Goal: Information Seeking & Learning: Learn about a topic

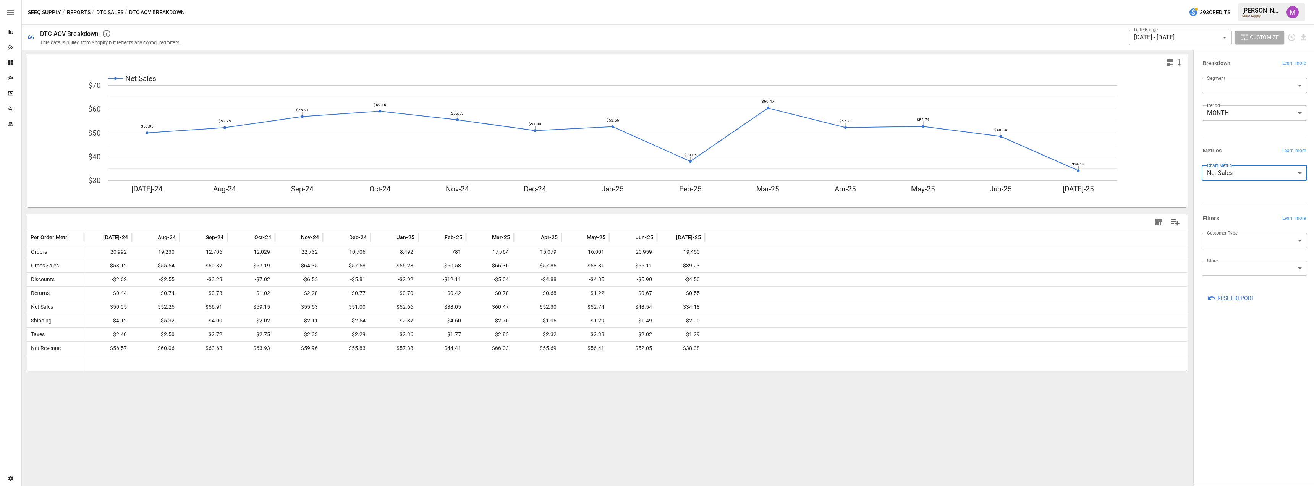
click at [1296, 12] on img "Umer Muhammed" at bounding box center [1293, 12] width 12 height 12
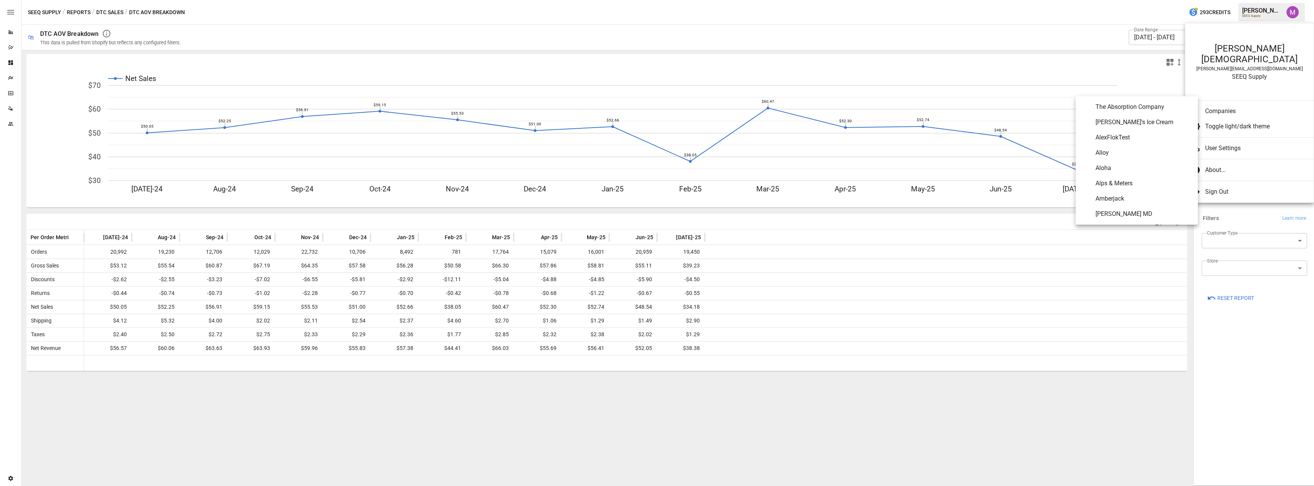
scroll to position [2, 0]
click at [1260, 268] on div at bounding box center [657, 243] width 1314 height 486
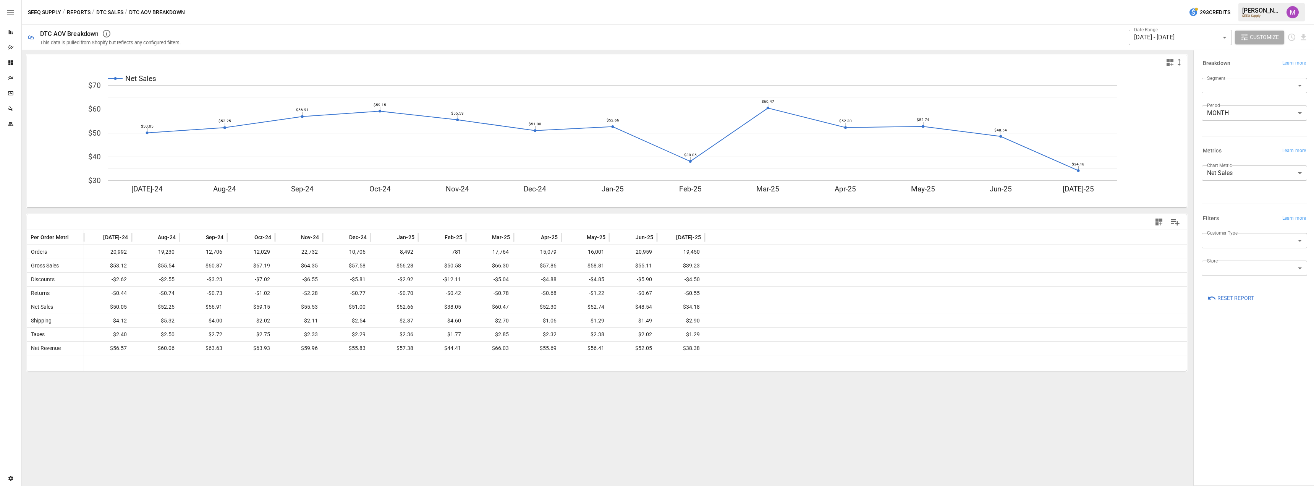
click at [1246, 0] on body "Reports Dazzler Studio Dashboards Plans SmartModel ™ Data Sources Team Settings…" at bounding box center [657, 0] width 1314 height 0
click at [1226, 227] on div at bounding box center [657, 243] width 1314 height 486
click at [1226, 0] on body "Reports Dazzler Studio Dashboards Plans SmartModel ™ Data Sources Team Settings…" at bounding box center [657, 0] width 1314 height 0
click at [1229, 230] on div at bounding box center [657, 243] width 1314 height 486
click at [1264, 249] on div "Customer Type ​" at bounding box center [1253, 242] width 109 height 24
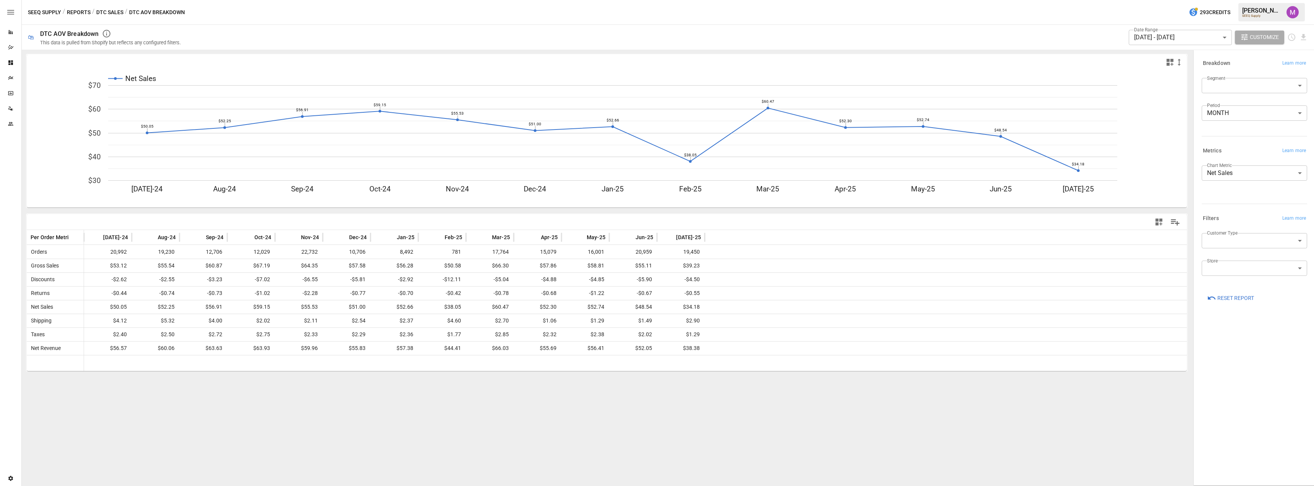
click at [1239, 0] on body "Reports Dazzler Studio Dashboards Plans SmartModel ™ Data Sources Team Settings…" at bounding box center [657, 0] width 1314 height 0
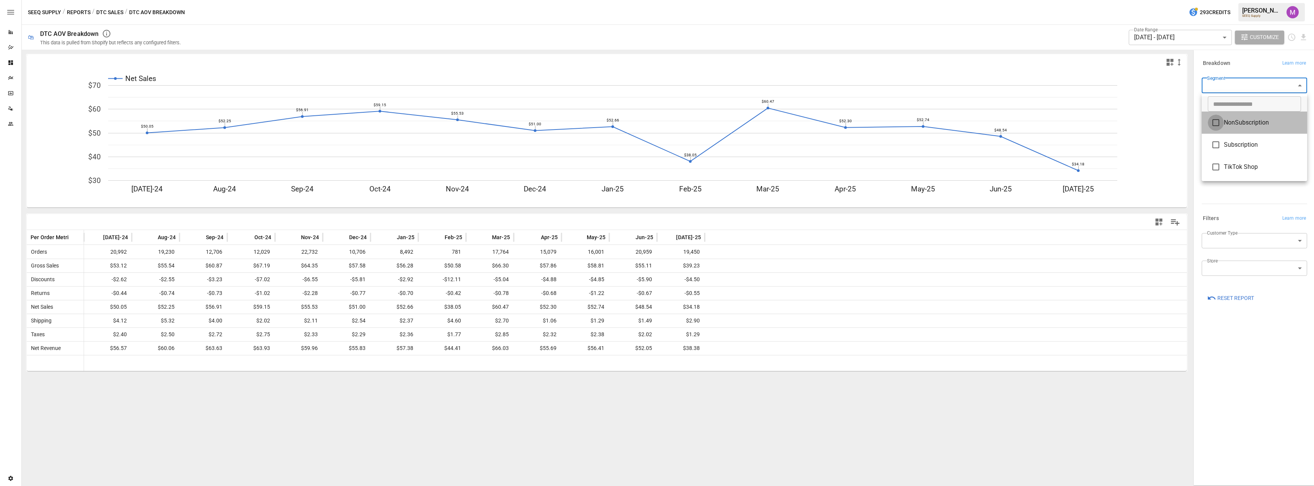
type input "**********"
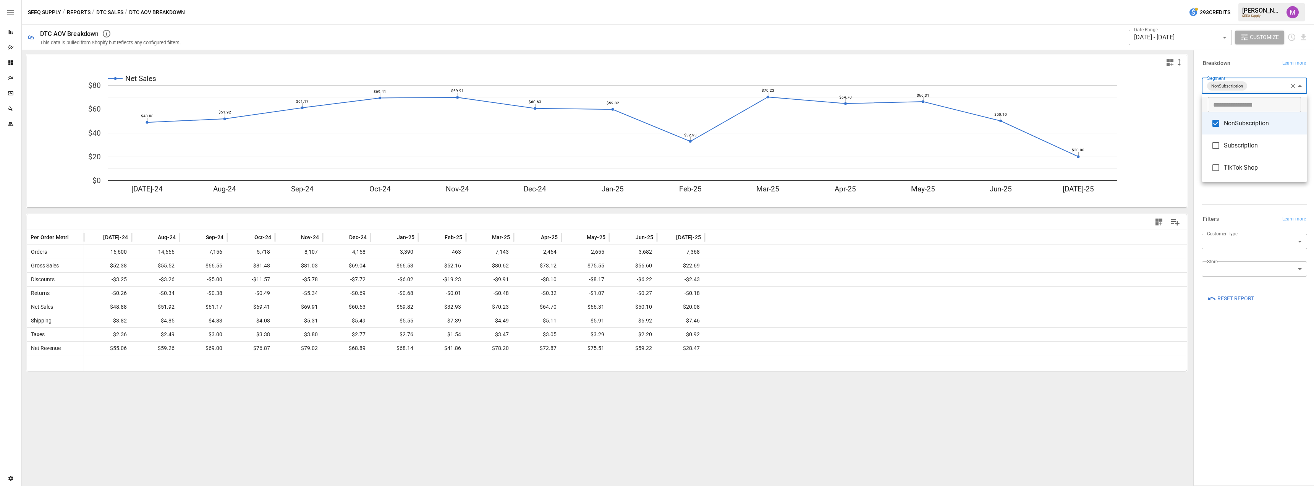
click at [1074, 158] on div at bounding box center [657, 243] width 1314 height 486
click at [1249, 96] on div "**********" at bounding box center [1253, 87] width 109 height 25
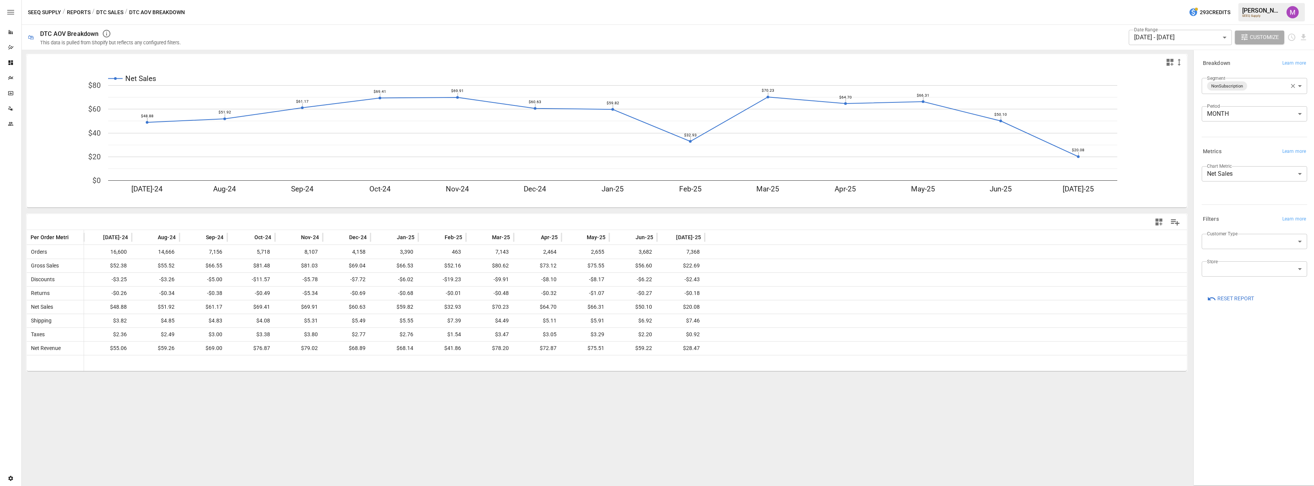
click at [1260, 0] on body "Reports Dazzler Studio Dashboards Plans SmartModel ™ Data Sources Team Settings…" at bounding box center [657, 0] width 1314 height 0
type input "**********"
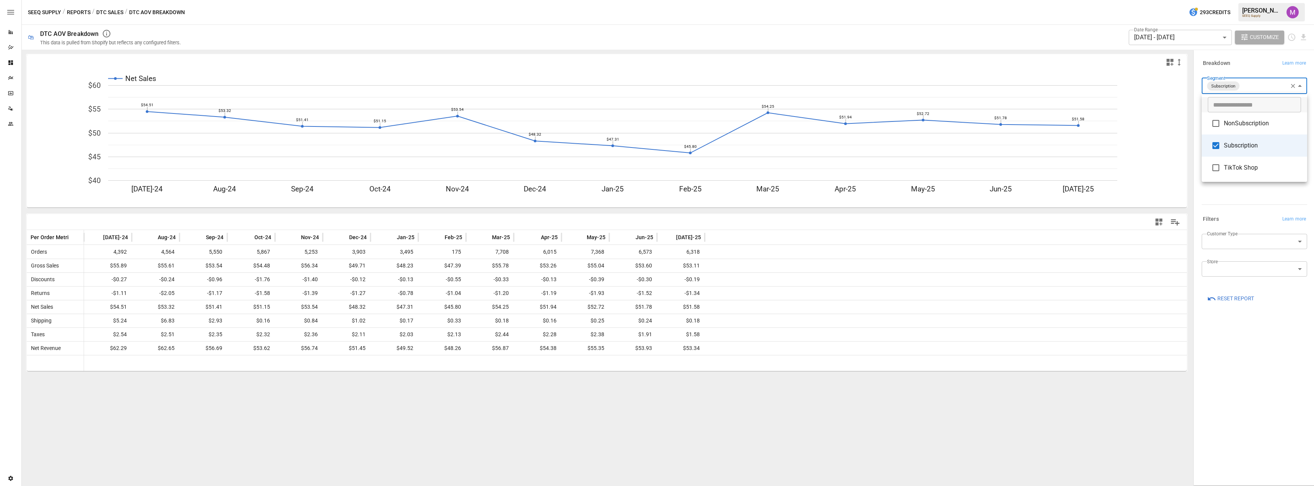
click at [1035, 428] on div at bounding box center [657, 243] width 1314 height 486
drag, startPoint x: 1289, startPoint y: 79, endPoint x: 1289, endPoint y: 85, distance: 6.1
click at [1289, 0] on body "Reports Dazzler Studio Dashboards Plans SmartModel ™ Data Sources Team Settings…" at bounding box center [657, 0] width 1314 height 0
click at [1225, 139] on li "Subscription" at bounding box center [1254, 145] width 105 height 22
type input "**********"
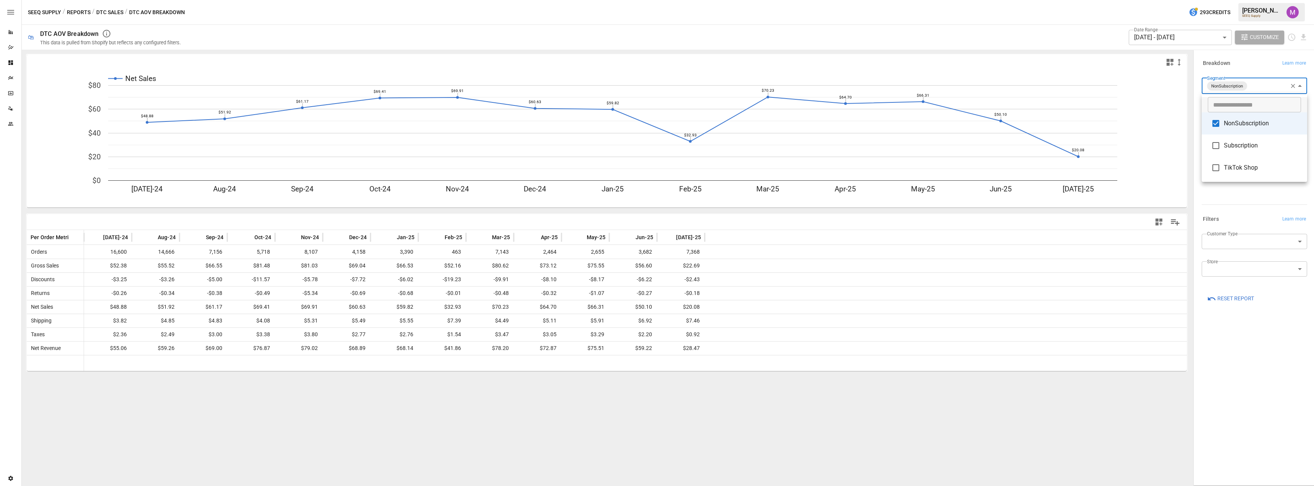
click at [1075, 386] on div at bounding box center [657, 243] width 1314 height 486
click at [103, 11] on button "DTC Sales" at bounding box center [109, 13] width 27 height 10
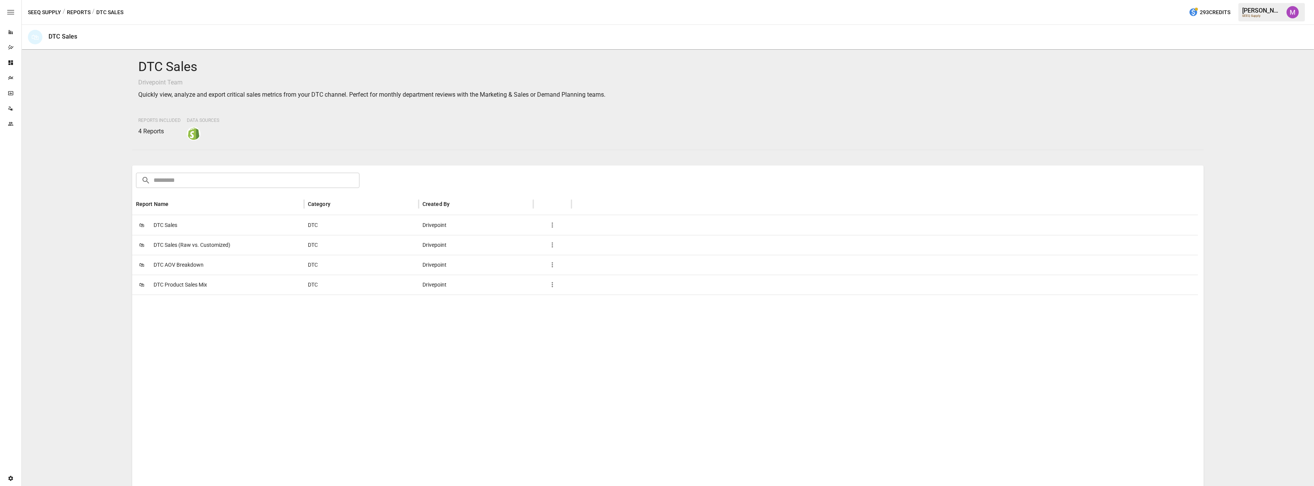
click at [78, 9] on button "Reports" at bounding box center [79, 13] width 24 height 10
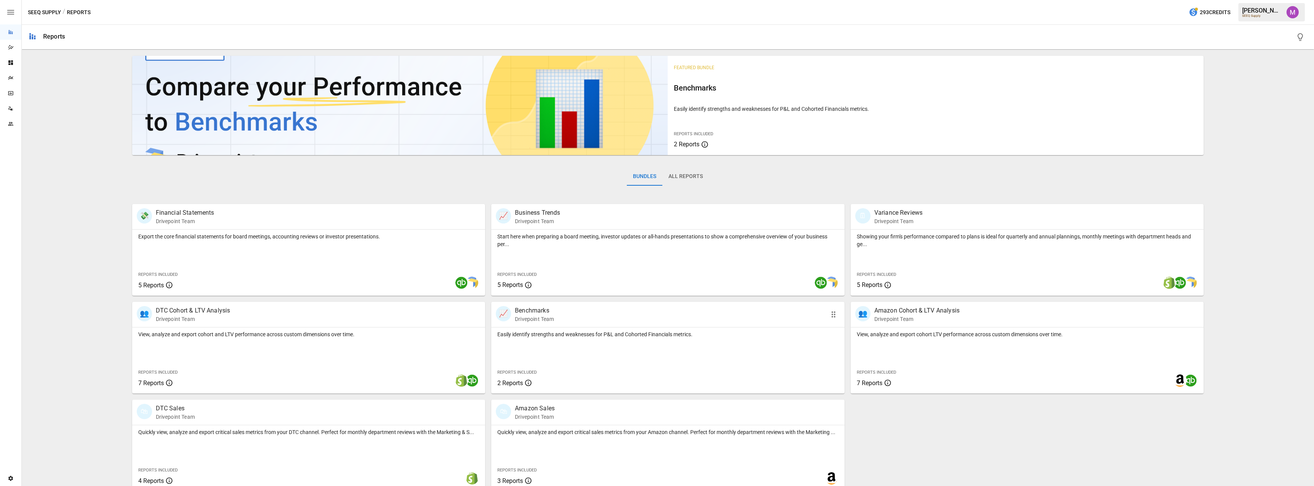
scroll to position [8, 0]
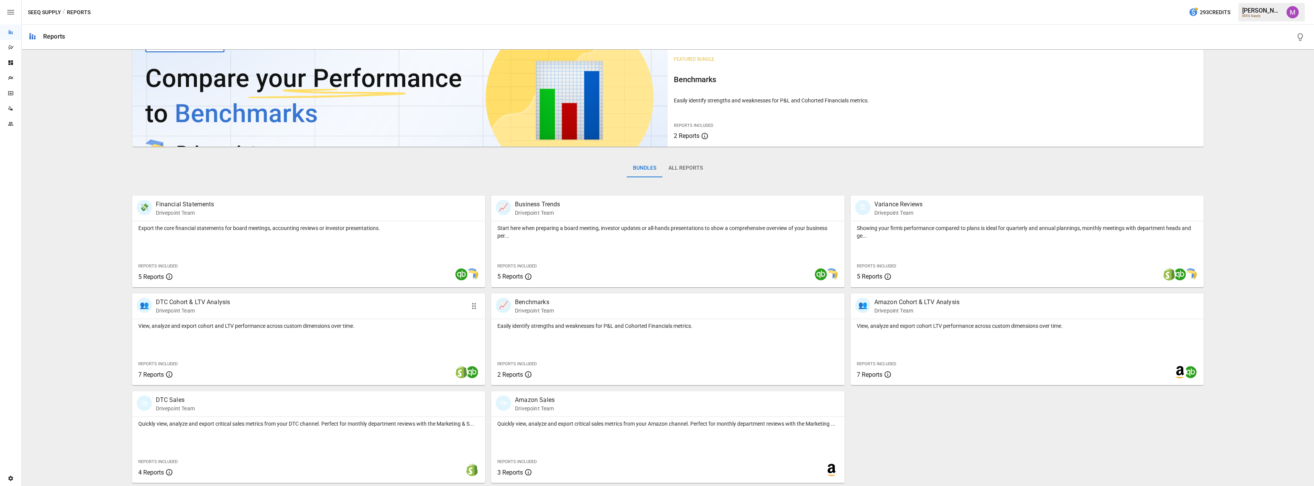
click at [228, 309] on p "Drivepoint Team" at bounding box center [193, 311] width 75 height 8
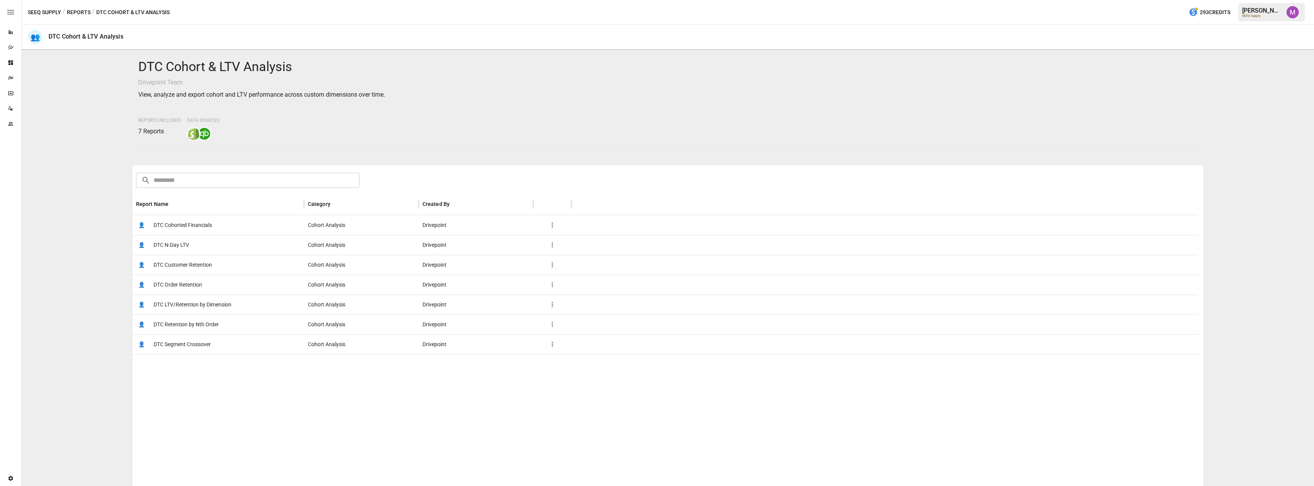
click at [189, 284] on span "DTC Order Retention" at bounding box center [178, 284] width 49 height 19
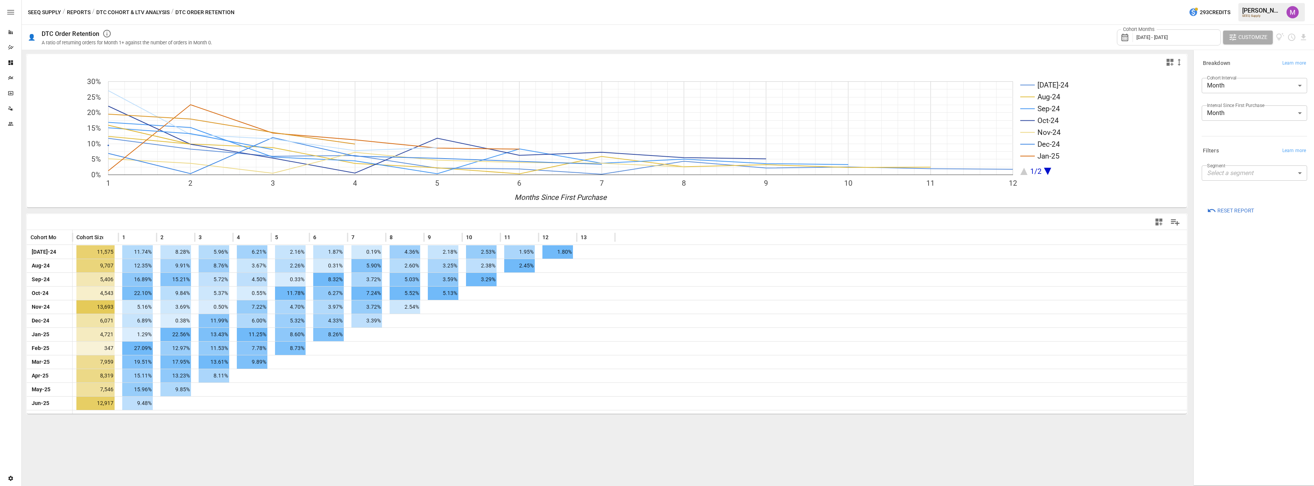
click at [1191, 37] on div "Cohort Months [DATE] - [DATE]" at bounding box center [1169, 37] width 104 height 16
click at [1186, 15] on div at bounding box center [657, 243] width 1314 height 486
click at [1246, 0] on body "Reports Dazzler Studio Dashboards Plans SmartModel ™ Data Sources Team Settings…" at bounding box center [657, 0] width 1314 height 0
click at [1211, 233] on div at bounding box center [657, 243] width 1314 height 486
click at [1226, 0] on body "Reports Dazzler Studio Dashboards Plans SmartModel ™ Data Sources Team Settings…" at bounding box center [657, 0] width 1314 height 0
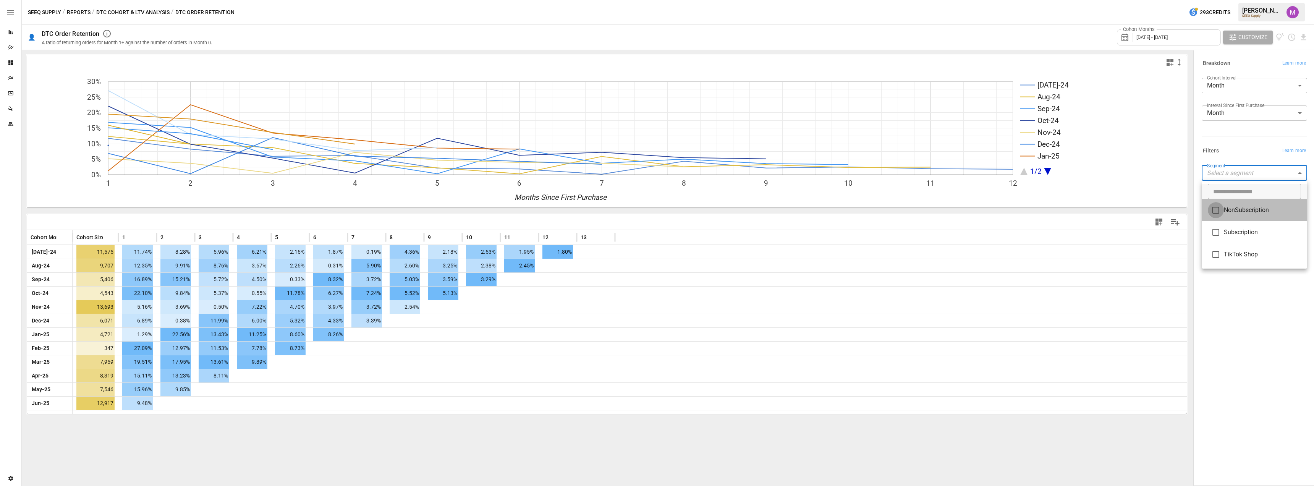
type input "**********"
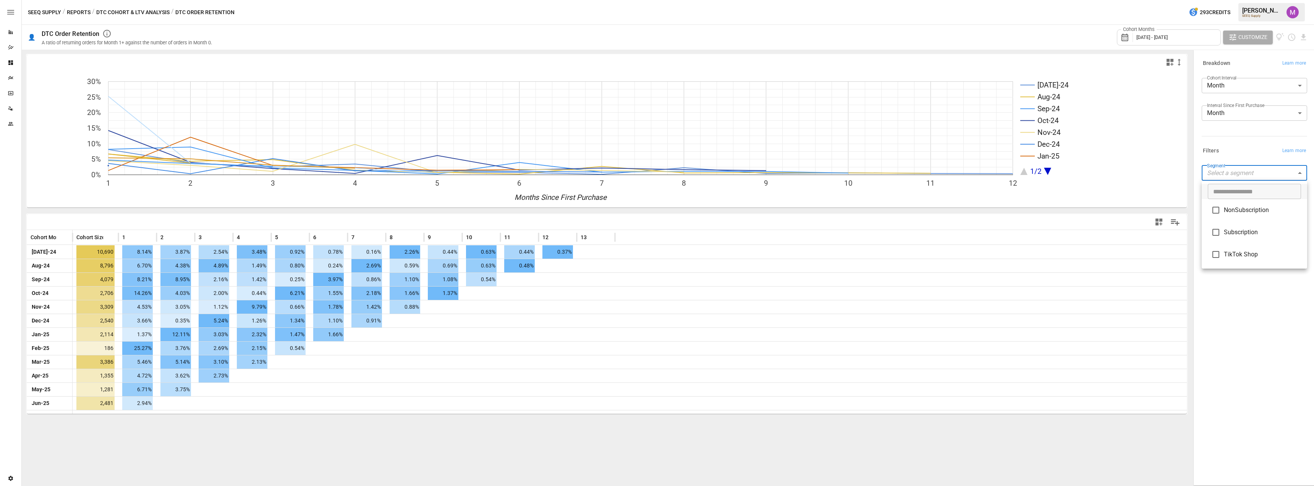
type input "**********"
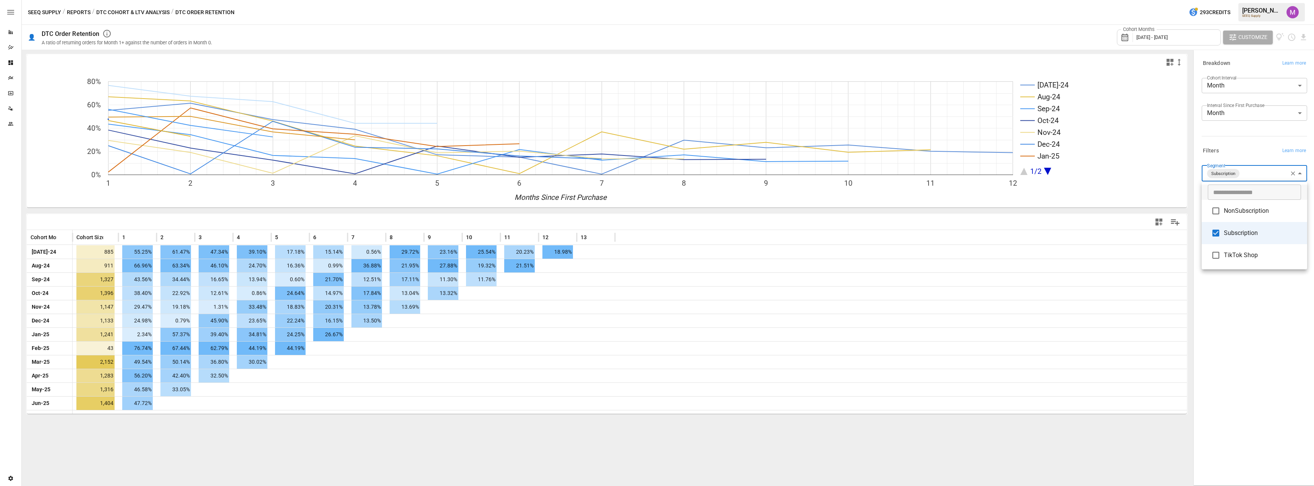
drag, startPoint x: 113, startPoint y: 368, endPoint x: 240, endPoint y: 375, distance: 126.7
click at [238, 376] on div at bounding box center [657, 243] width 1314 height 486
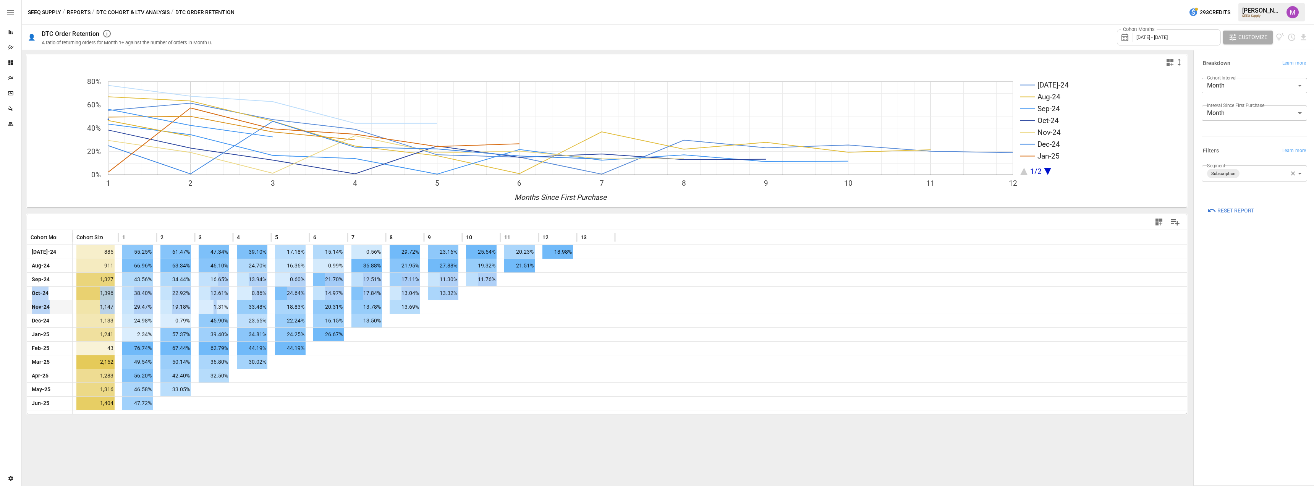
drag, startPoint x: 219, startPoint y: 275, endPoint x: 216, endPoint y: 308, distance: 32.7
click at [216, 308] on div "[DATE]-24 885 55.25% 61.47% 47.34% 39.10% 17.18% 15.14% 0.56% 29.72% 23.16% 25.…" at bounding box center [607, 327] width 1160 height 165
click at [222, 309] on span "1.31%" at bounding box center [214, 306] width 31 height 13
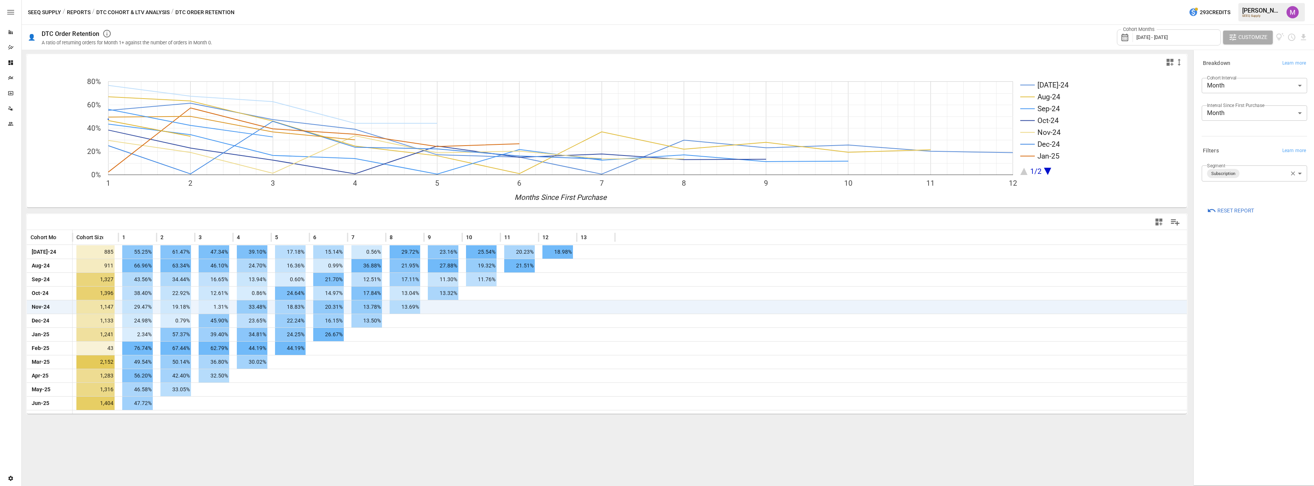
click at [1299, 0] on body "Reports Dazzler Studio Dashboards Plans SmartModel ™ Data Sources Team Settings…" at bounding box center [657, 0] width 1314 height 0
click at [1226, 229] on span "Subscription" at bounding box center [1262, 232] width 77 height 9
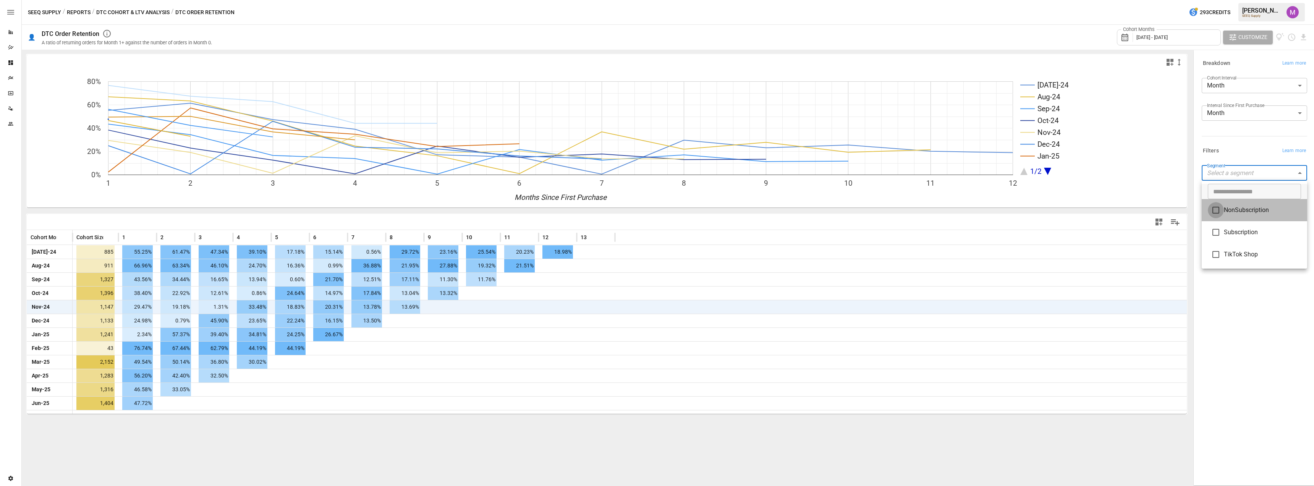
type input "**********"
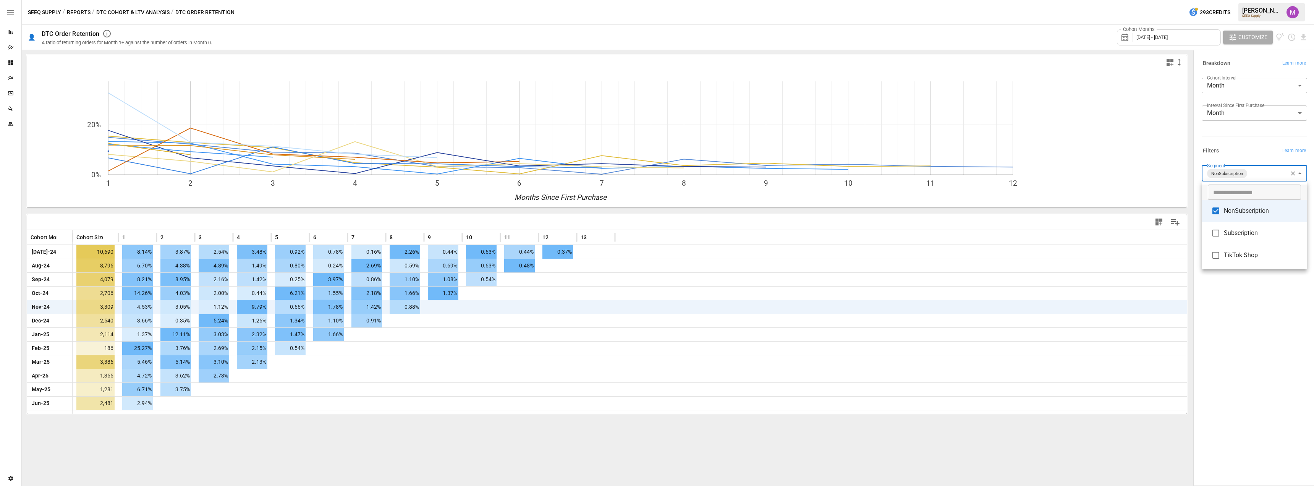
click at [1279, 405] on div at bounding box center [657, 243] width 1314 height 486
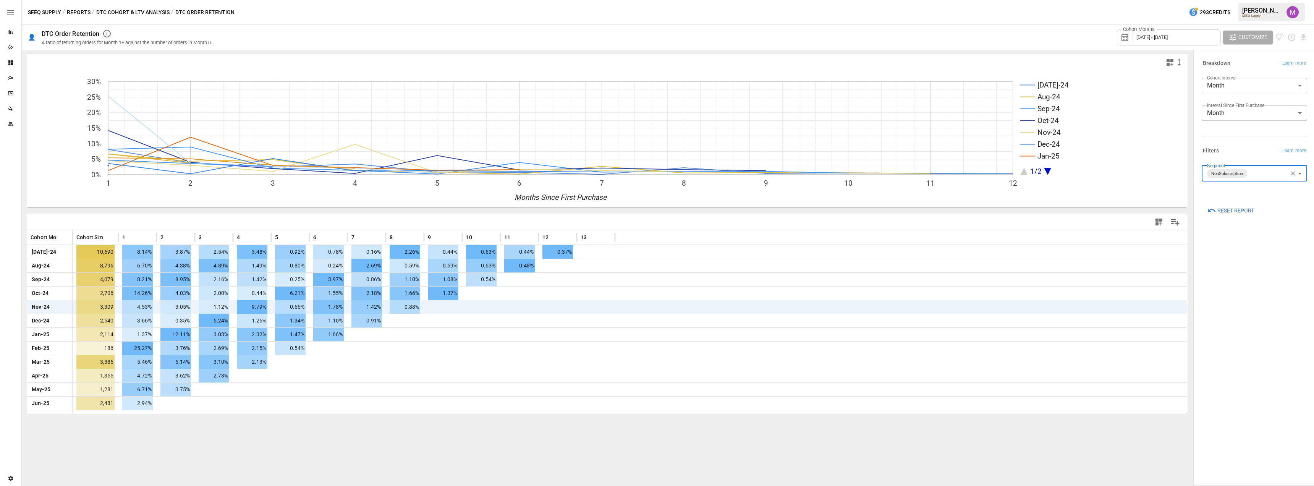
click at [151, 15] on button "DTC Cohort & LTV Analysis" at bounding box center [132, 13] width 73 height 10
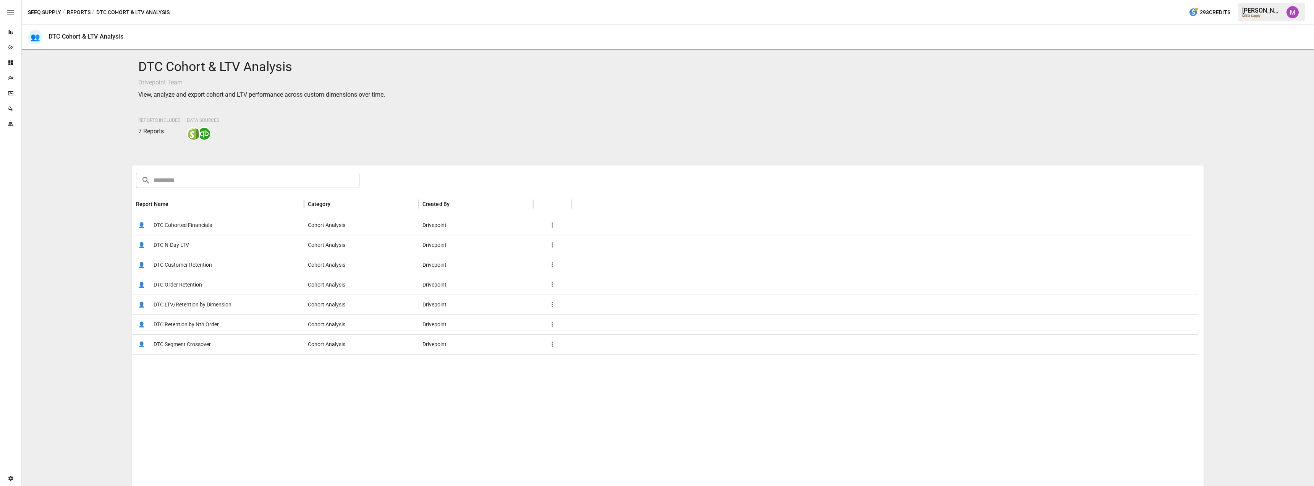
click at [206, 307] on span "DTC LTV/Retention by Dimension" at bounding box center [193, 304] width 78 height 19
click at [197, 282] on span "DTC Order Retention" at bounding box center [178, 284] width 49 height 19
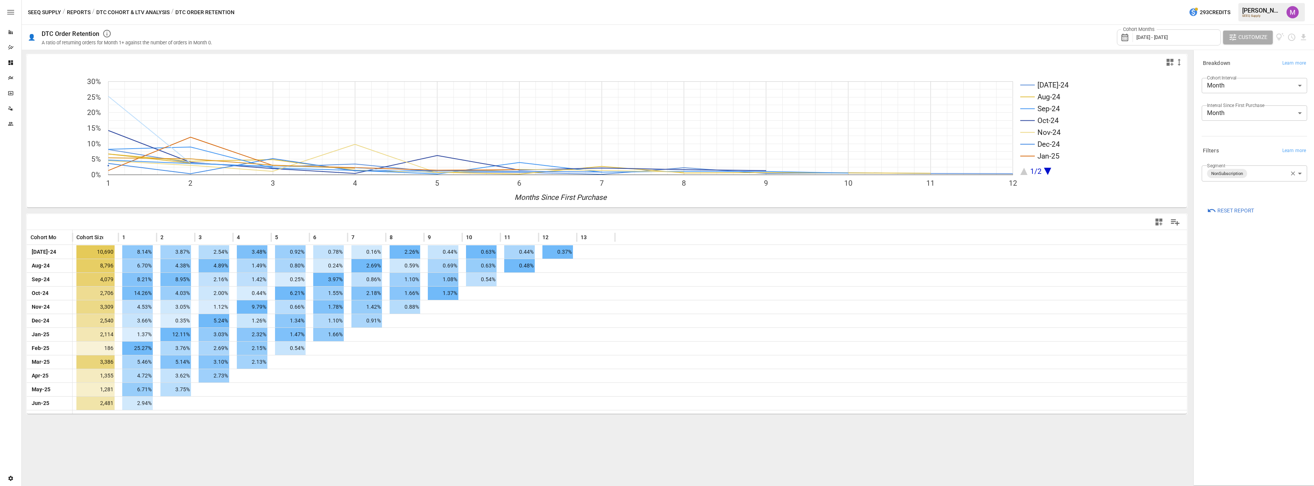
click at [89, 13] on button "Reports" at bounding box center [79, 13] width 24 height 10
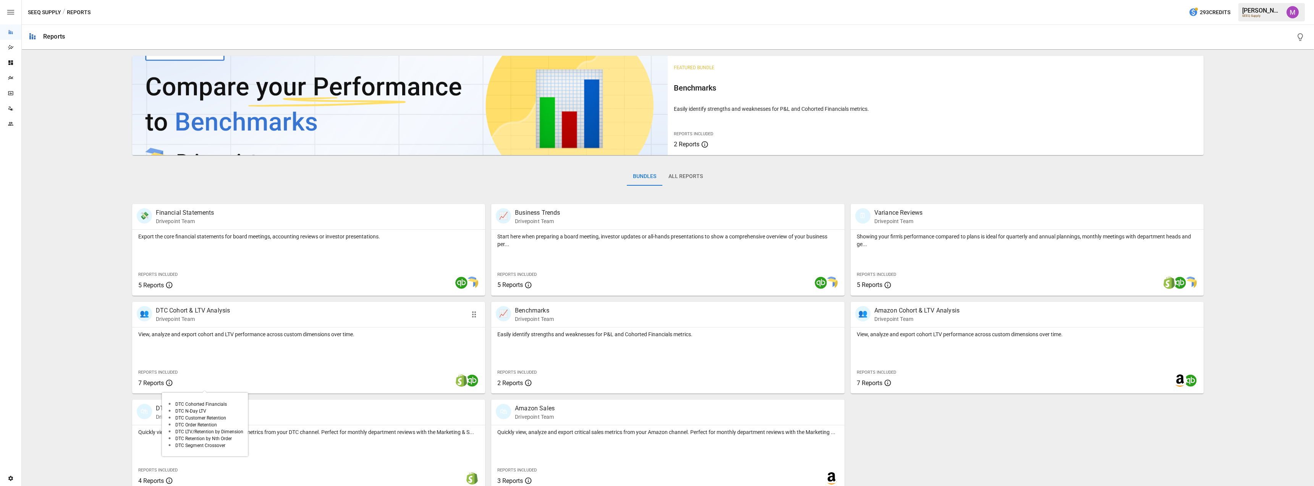
scroll to position [8, 0]
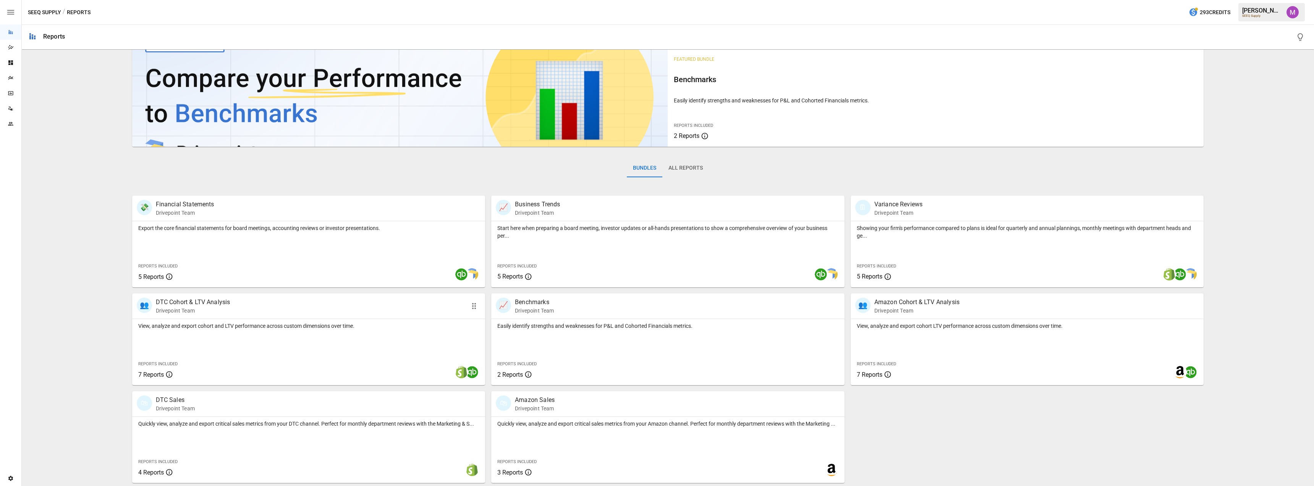
click at [194, 304] on p "DTC Cohort & LTV Analysis" at bounding box center [193, 302] width 75 height 9
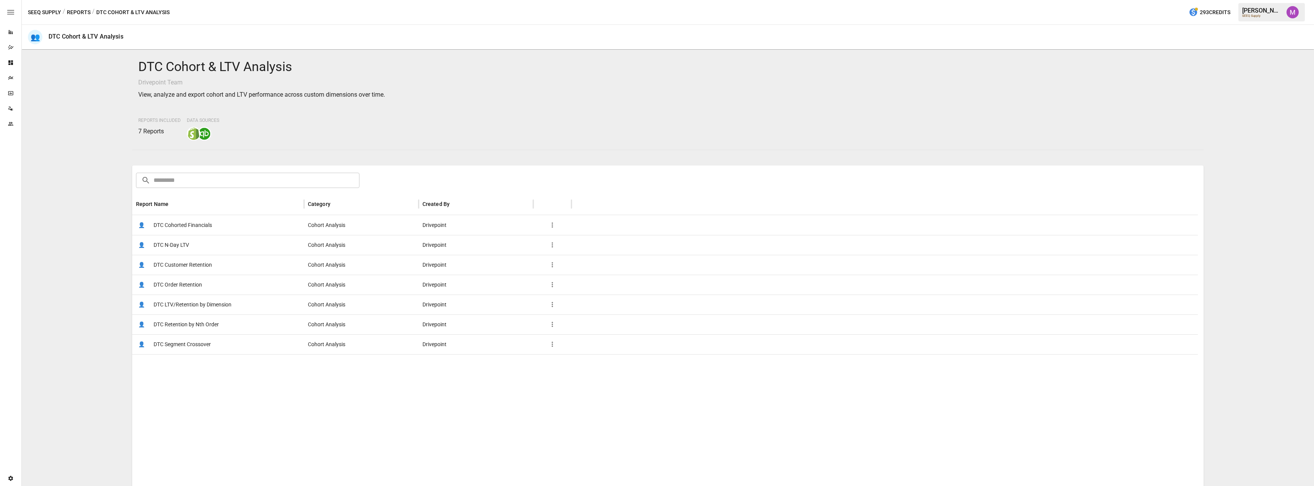
click at [182, 223] on span "DTC Cohorted Financials" at bounding box center [183, 224] width 58 height 19
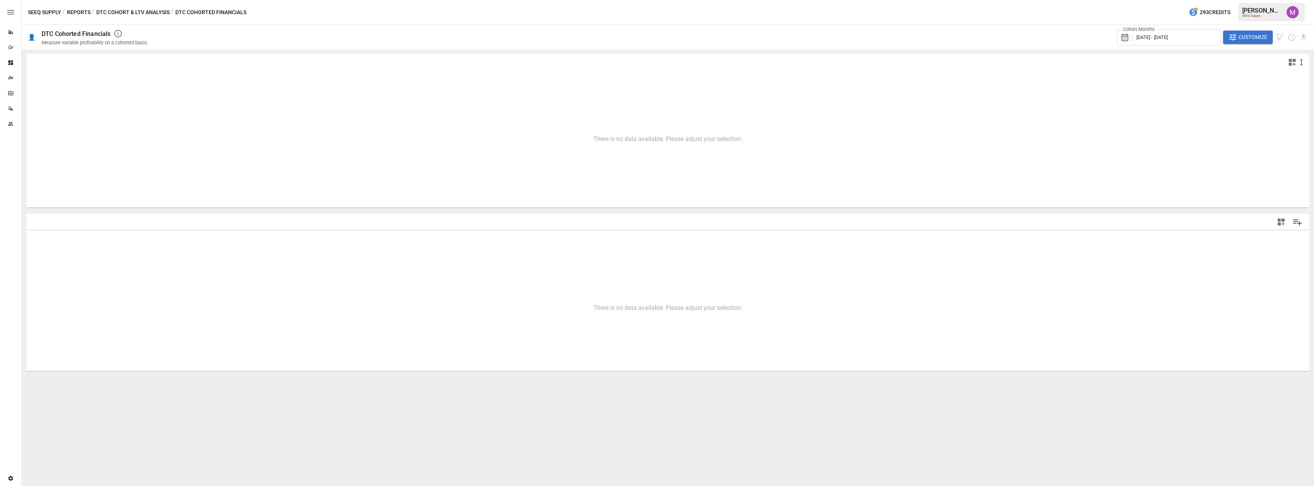
type input "**********"
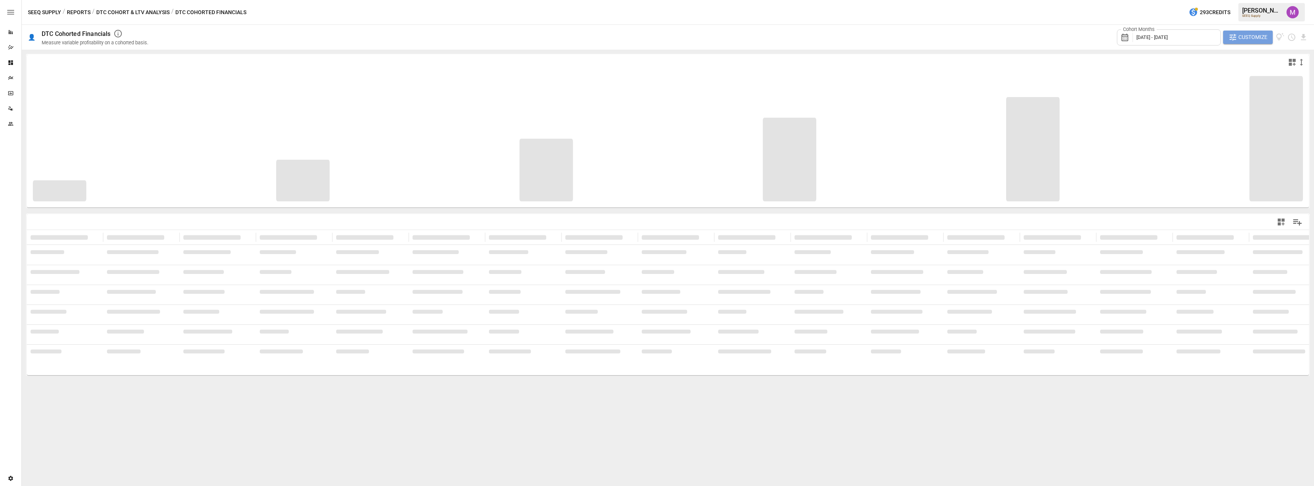
click at [1242, 40] on span "Customize" at bounding box center [1253, 37] width 29 height 10
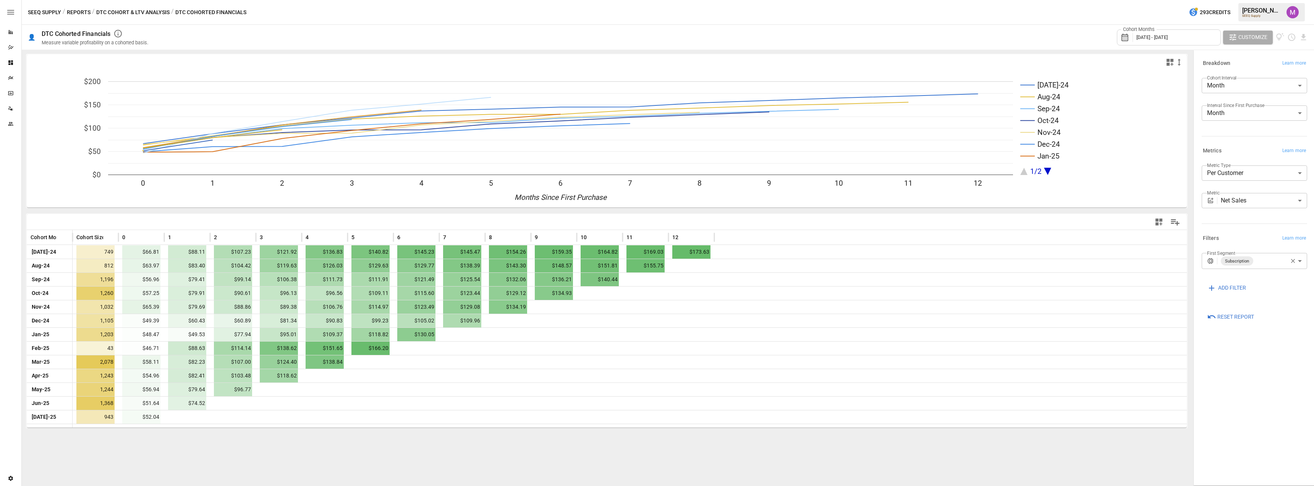
click at [1267, 0] on body "Reports Dazzler Studio Dashboards Plans SmartModel ™ Data Sources Team Settings…" at bounding box center [657, 0] width 1314 height 0
click at [1255, 155] on div at bounding box center [657, 243] width 1314 height 486
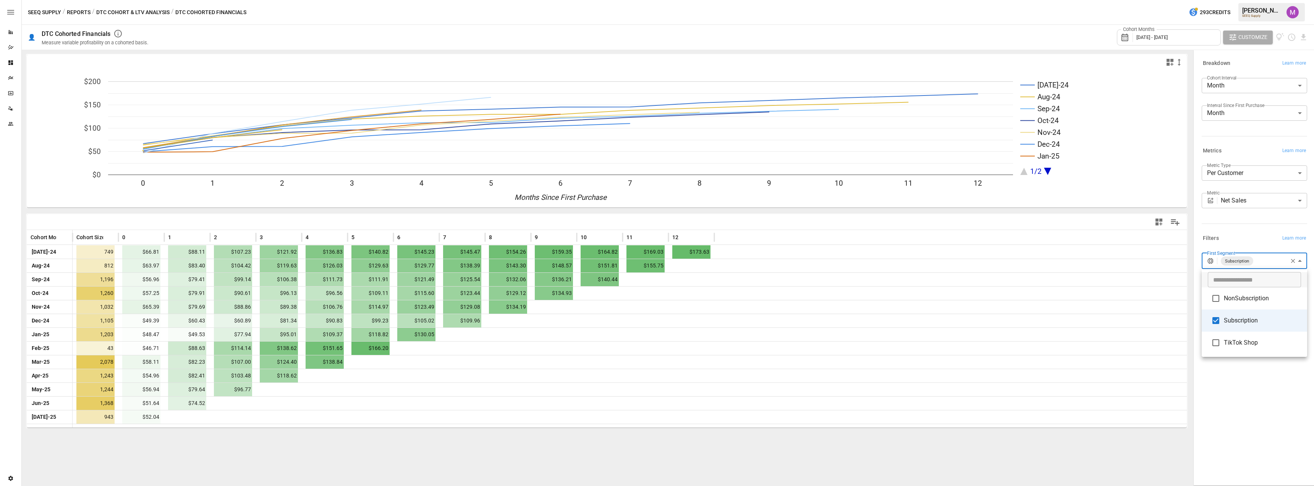
click at [1267, 0] on body "Reports Dazzler Studio Dashboards Plans SmartModel ™ Data Sources Team Settings…" at bounding box center [657, 0] width 1314 height 0
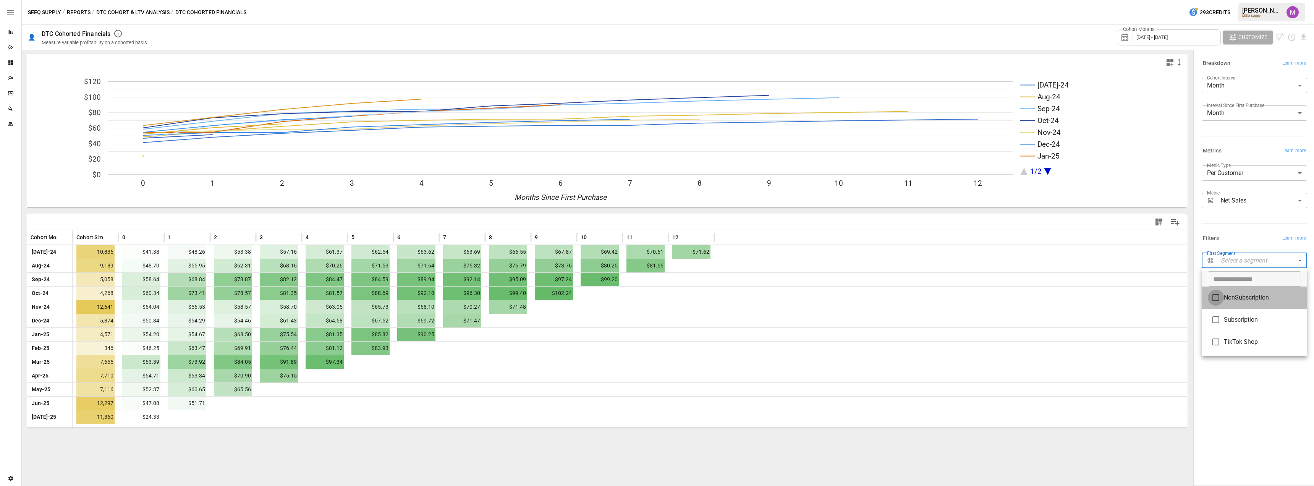
type input "**********"
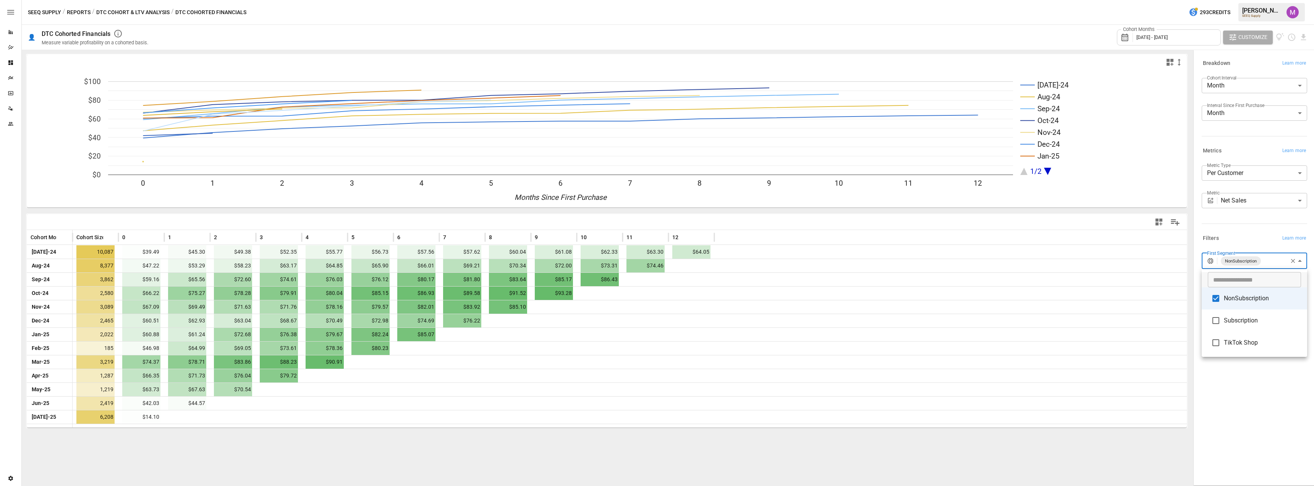
click at [875, 216] on div at bounding box center [657, 243] width 1314 height 486
click at [690, 441] on div "[DATE]-24 Aug-24 Sep-24 Oct-24 Nov-24 Dec-24 Jan-25 1/2 0 1 2 3 4 5 6 7 8 9 10 …" at bounding box center [607, 268] width 1170 height 436
click at [1290, 262] on icon "button" at bounding box center [1293, 261] width 7 height 7
click at [1297, 0] on body "Reports Dazzler Studio Dashboards Plans SmartModel ™ Data Sources Team Settings…" at bounding box center [657, 0] width 1314 height 0
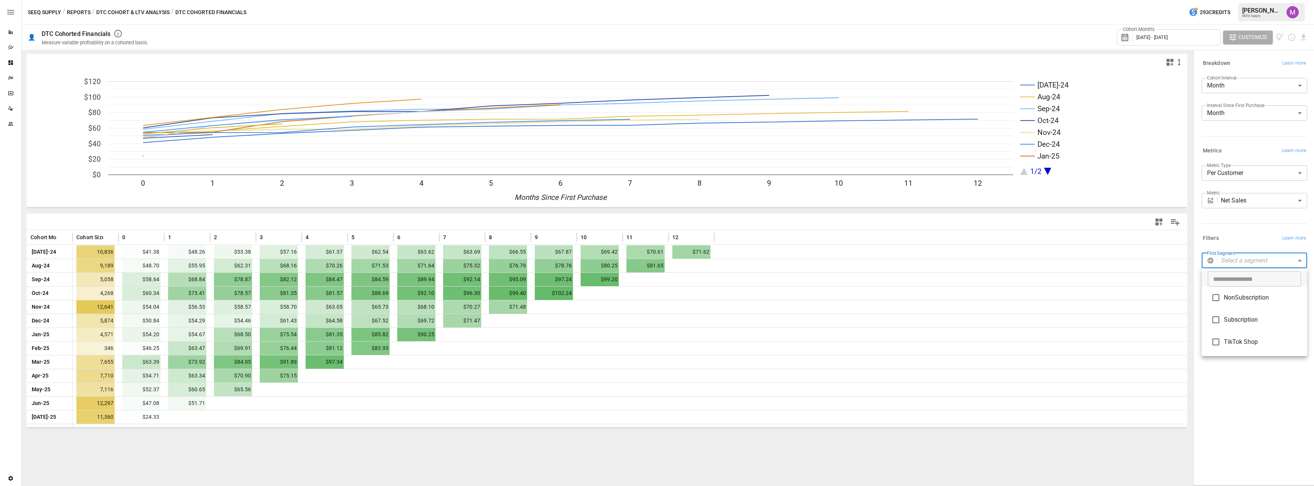
click at [1246, 323] on span "Subscription" at bounding box center [1262, 319] width 77 height 9
type input "**********"
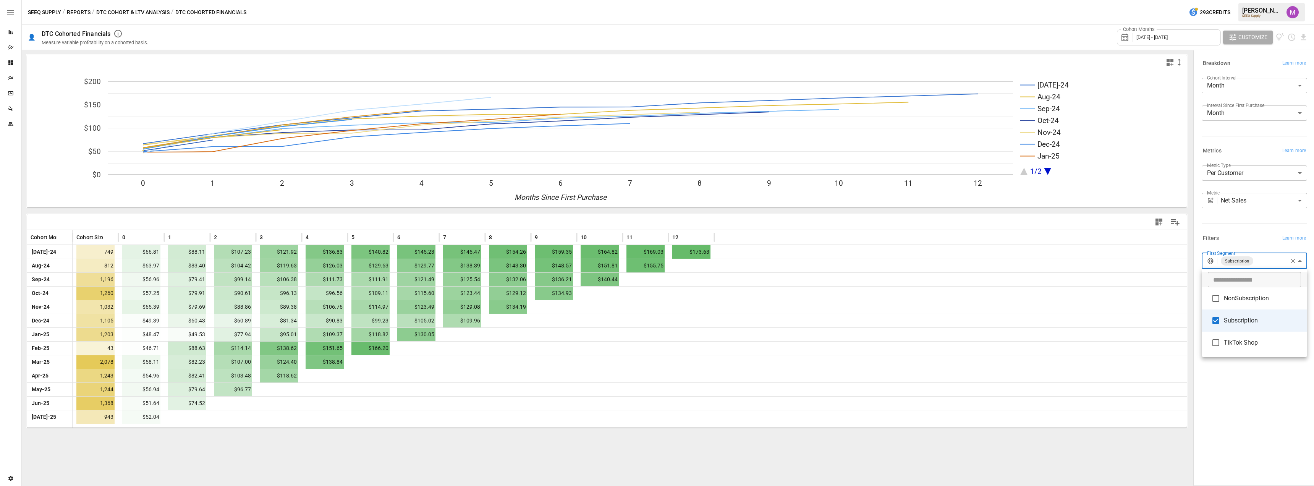
click at [912, 217] on div at bounding box center [657, 243] width 1314 height 486
click at [141, 12] on button "DTC Cohort & LTV Analysis" at bounding box center [132, 13] width 73 height 10
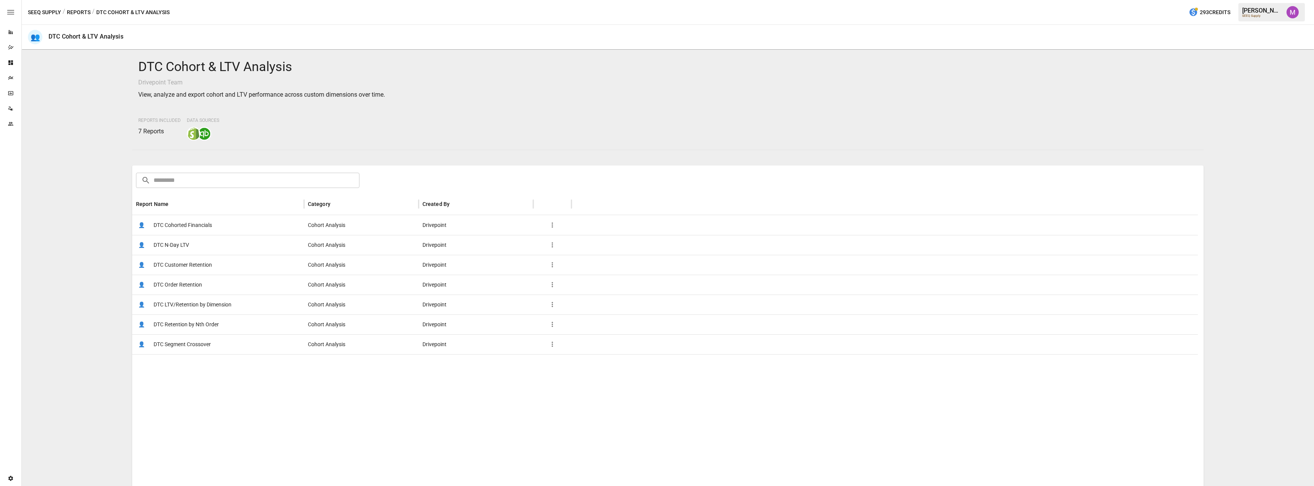
click at [69, 11] on button "Reports" at bounding box center [79, 13] width 24 height 10
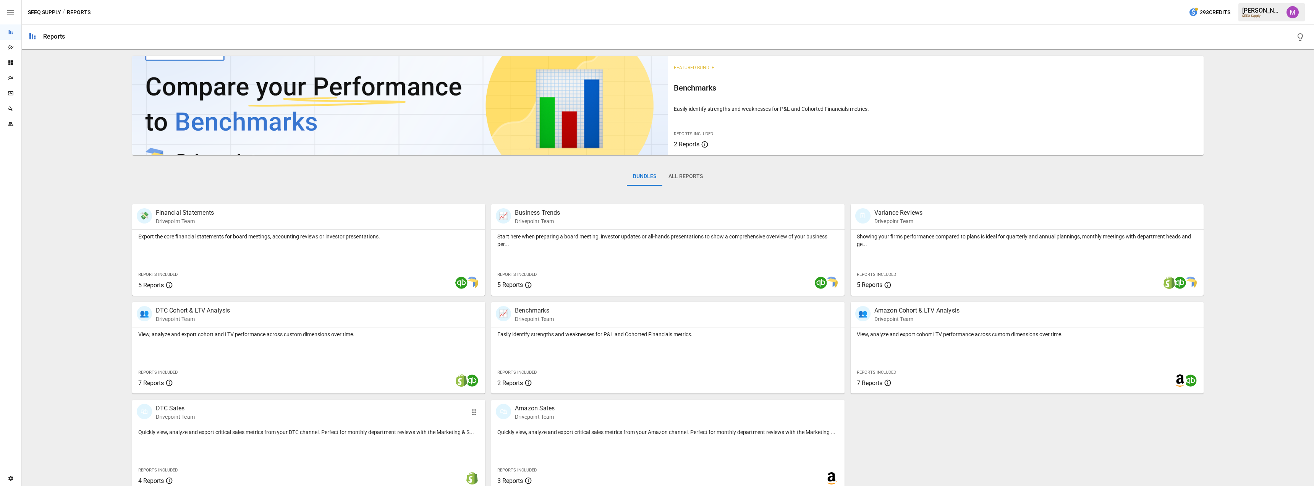
click at [229, 430] on p "Quickly view, analyze and export critical sales metrics from your DTC channel. …" at bounding box center [308, 432] width 341 height 8
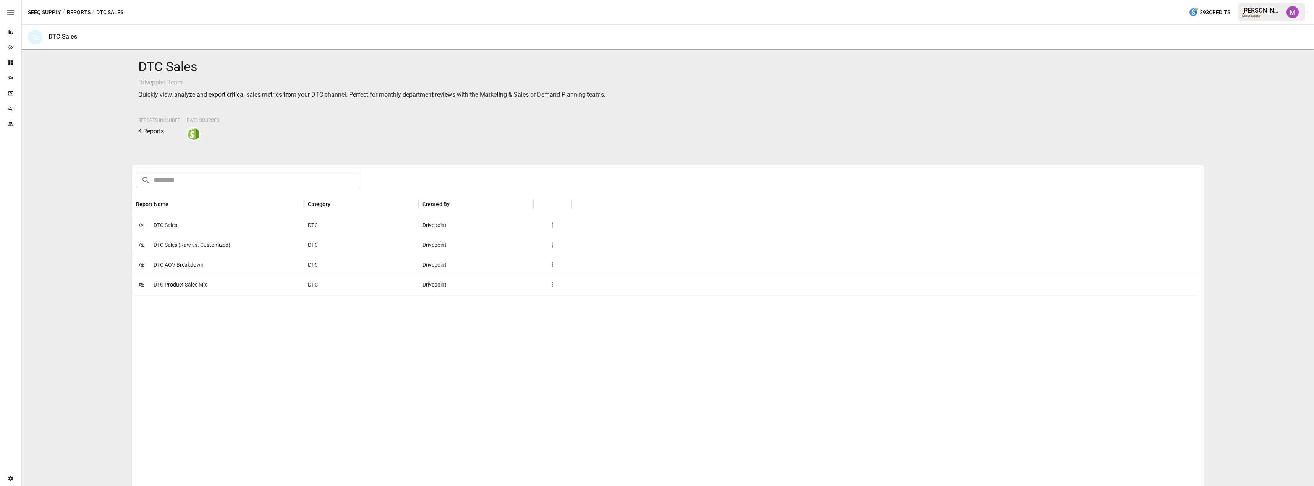
click at [192, 267] on span "DTC AOV Breakdown" at bounding box center [179, 264] width 50 height 19
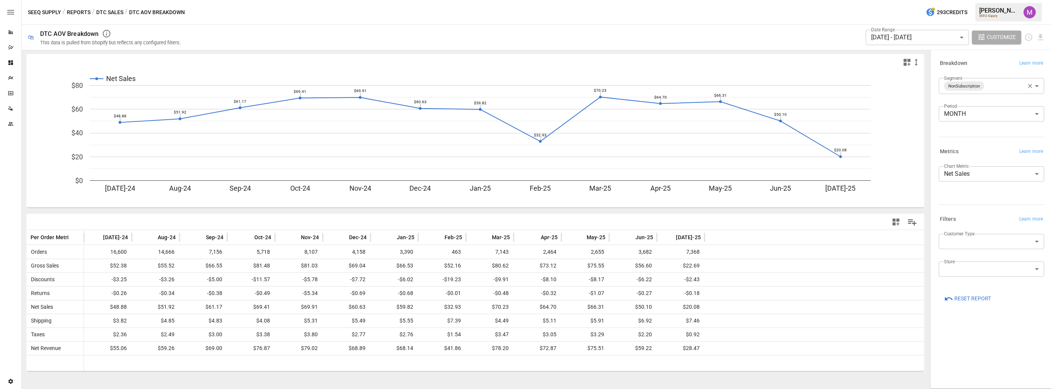
click at [664, 36] on div "Date Range [DATE] - [DATE] ****** ​ Customize" at bounding box center [617, 37] width 855 height 25
